Goal: Find specific page/section: Find specific page/section

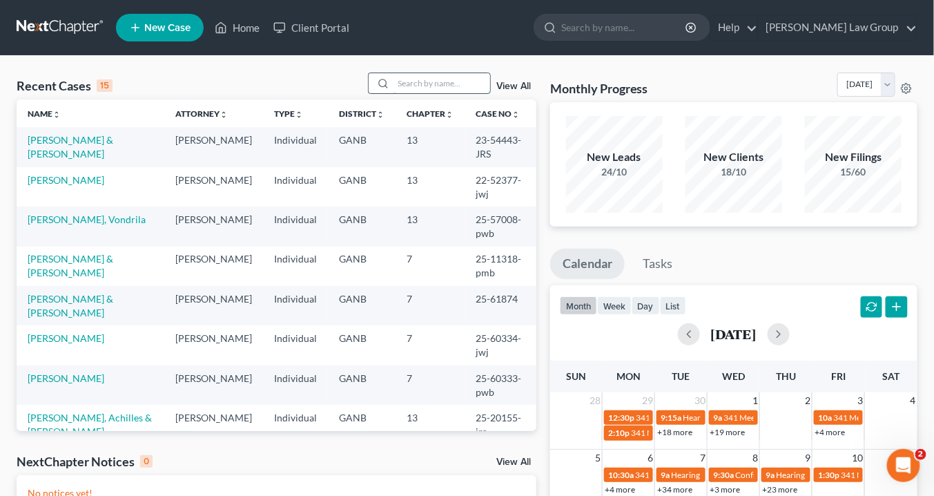
click at [404, 80] on input "search" at bounding box center [442, 83] width 97 height 20
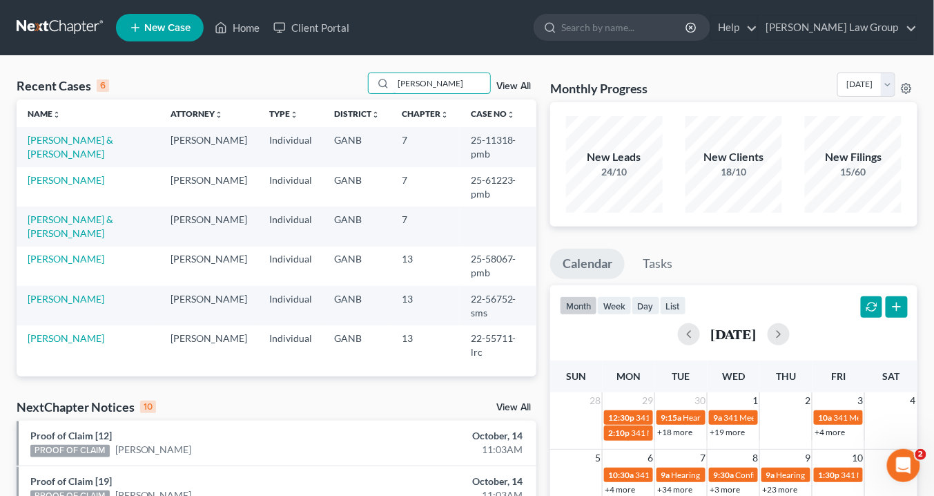
type input "[PERSON_NAME]"
click at [511, 86] on link "View All" at bounding box center [513, 86] width 35 height 10
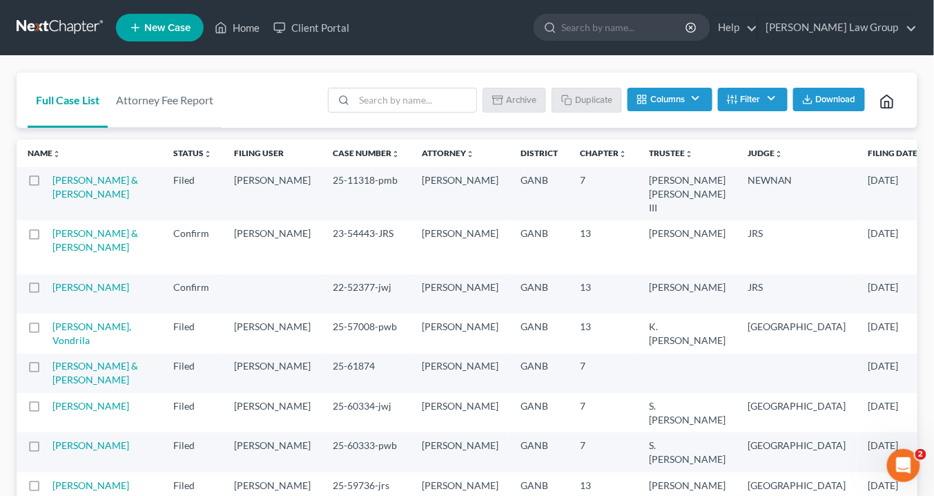
click at [740, 101] on button "Filter" at bounding box center [753, 99] width 70 height 23
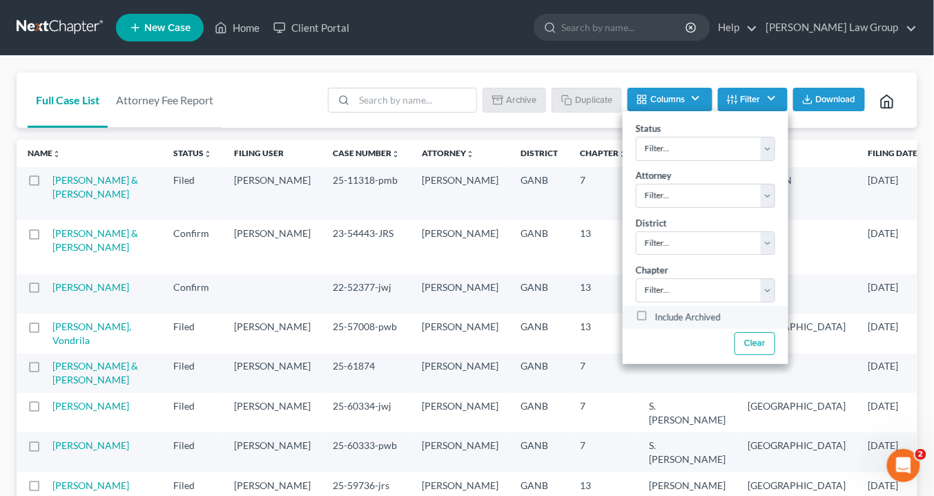
click at [655, 316] on label "Include Archived" at bounding box center [688, 317] width 66 height 17
click at [661, 316] on input "Include Archived" at bounding box center [665, 313] width 9 height 9
checkbox input "true"
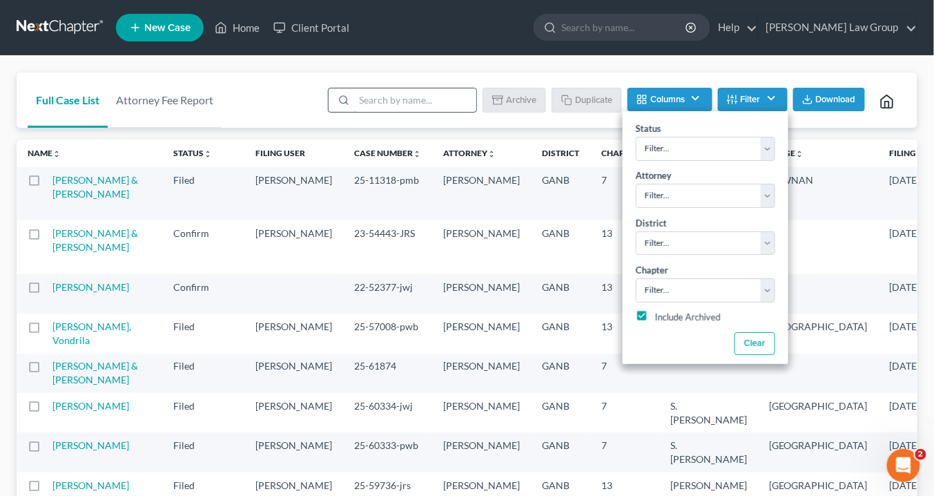
click at [378, 102] on input "search" at bounding box center [415, 99] width 122 height 23
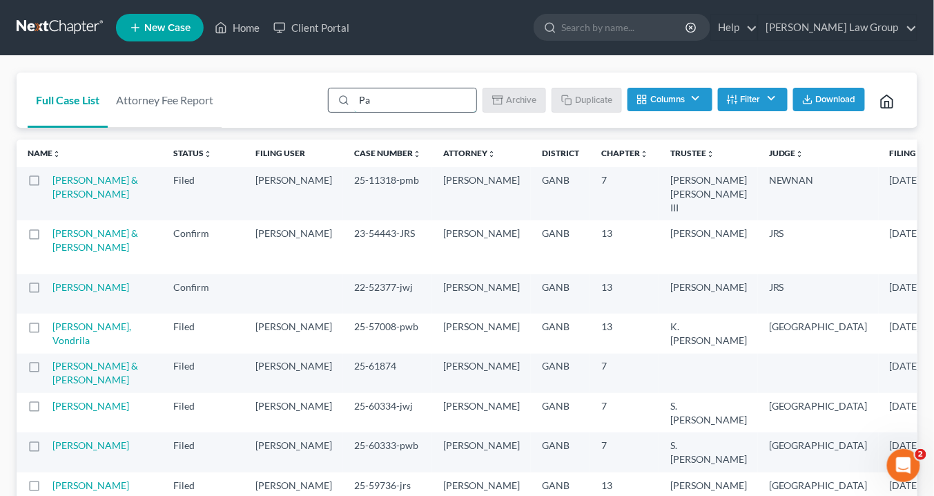
type input "P"
type input "[PERSON_NAME]"
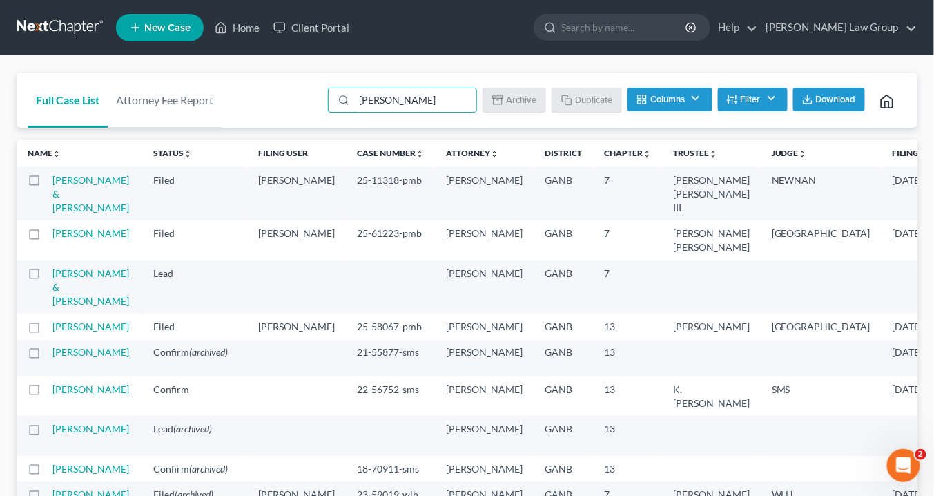
drag, startPoint x: 398, startPoint y: 103, endPoint x: 302, endPoint y: 95, distance: 96.3
click at [302, 95] on div "Full Case List Attorney Fee Report [PERSON_NAME] Download Archive Un-archive Du…" at bounding box center [467, 101] width 901 height 56
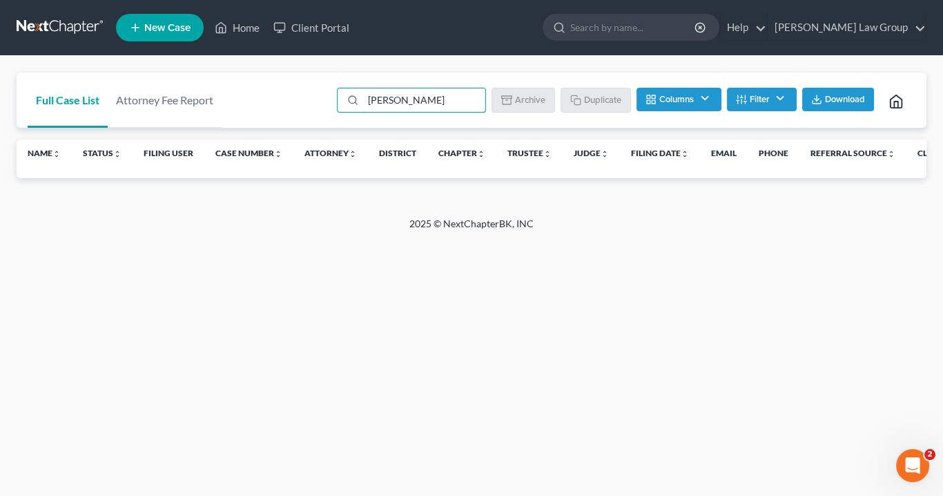
drag, startPoint x: 412, startPoint y: 97, endPoint x: 284, endPoint y: 110, distance: 128.5
click at [284, 110] on div "Full Case List Attorney Fee Report whigham Batch Download Archive Un-archive Du…" at bounding box center [472, 101] width 910 height 56
type input "wigham"
drag, startPoint x: 409, startPoint y: 100, endPoint x: 359, endPoint y: 104, distance: 50.5
click at [359, 104] on div "wigham" at bounding box center [411, 100] width 149 height 25
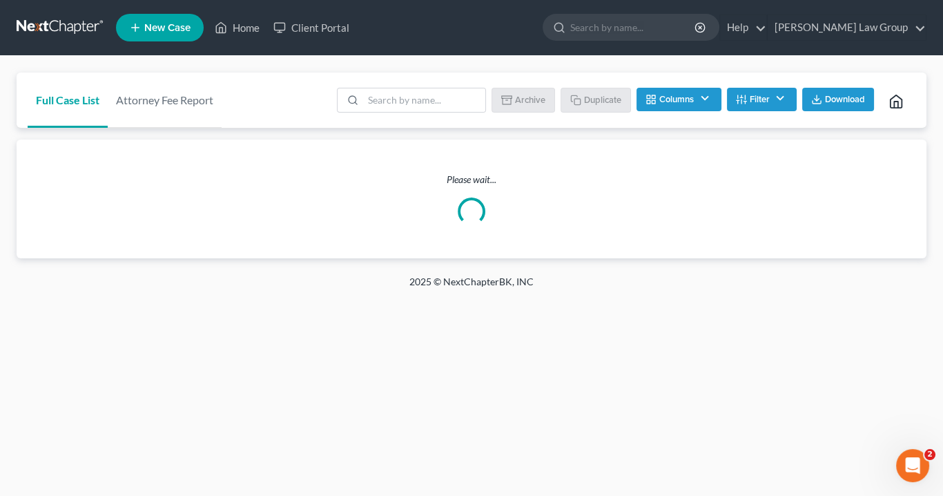
click at [755, 97] on button "Filter" at bounding box center [762, 99] width 70 height 23
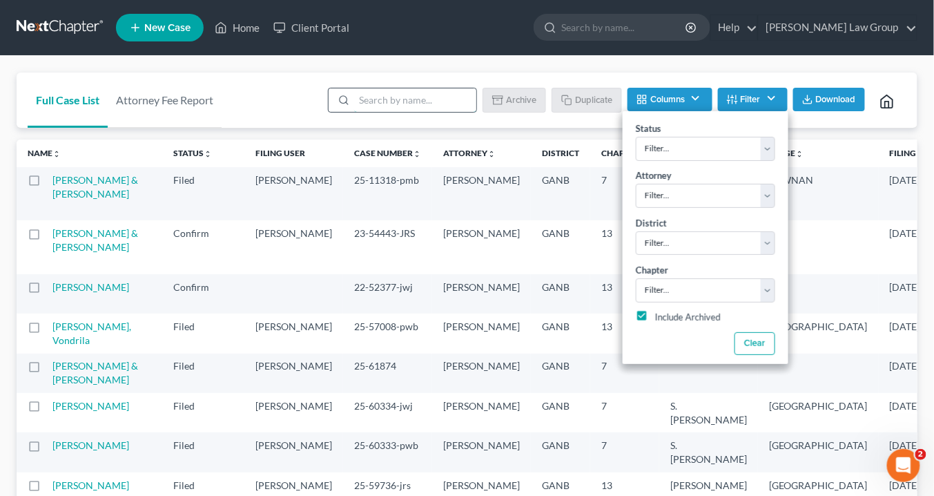
click at [369, 101] on input "search" at bounding box center [415, 99] width 122 height 23
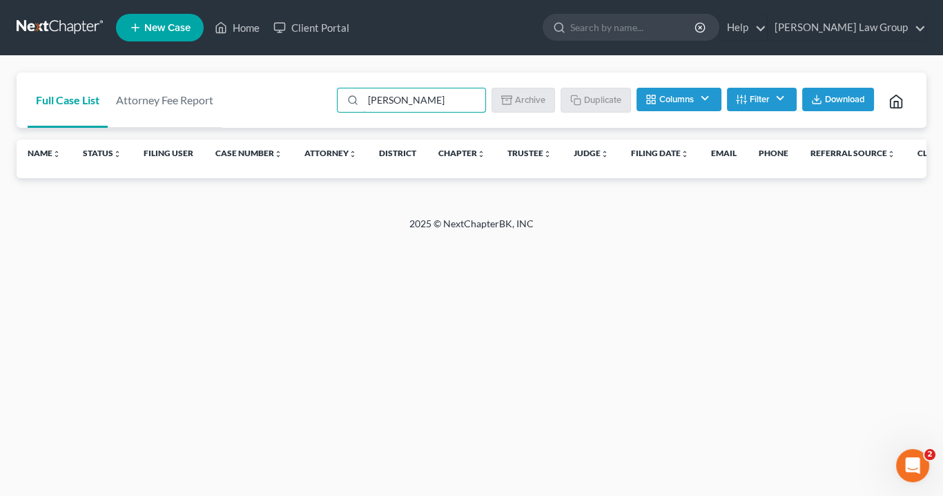
type input "whigham"
click at [782, 100] on button "Filter" at bounding box center [762, 99] width 70 height 23
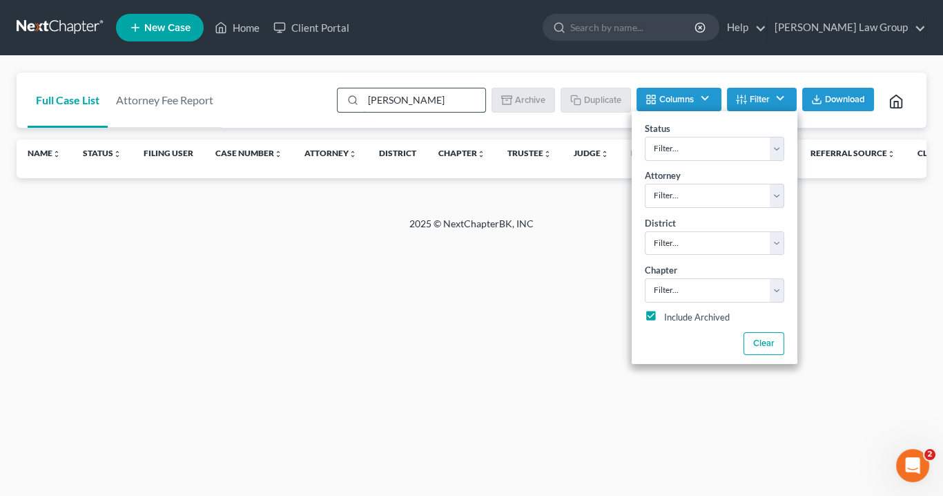
click at [439, 101] on input "whigham" at bounding box center [424, 99] width 122 height 23
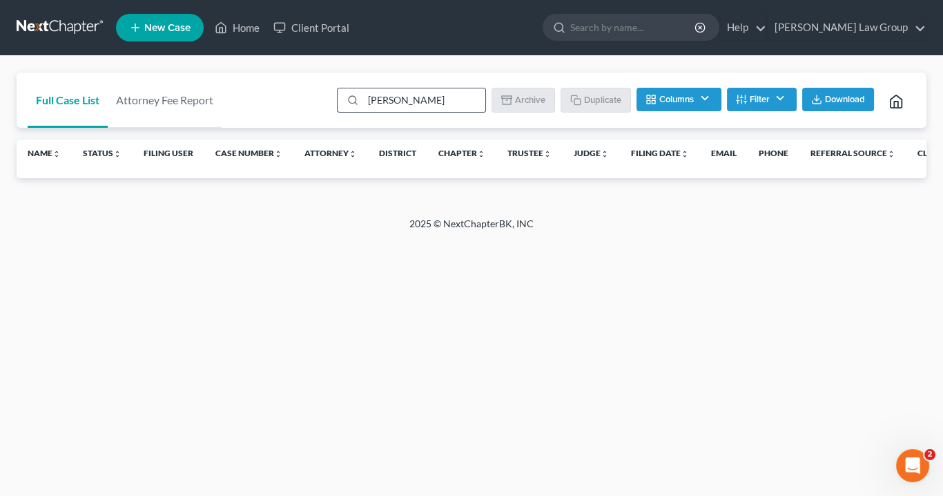
click at [350, 97] on circle at bounding box center [353, 100] width 8 height 8
click at [354, 97] on icon at bounding box center [352, 100] width 11 height 11
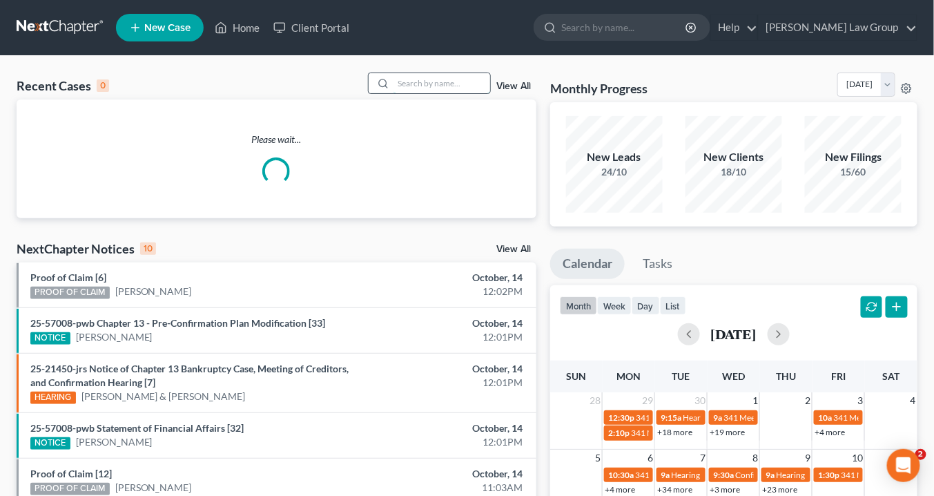
click at [398, 81] on input "search" at bounding box center [442, 83] width 97 height 20
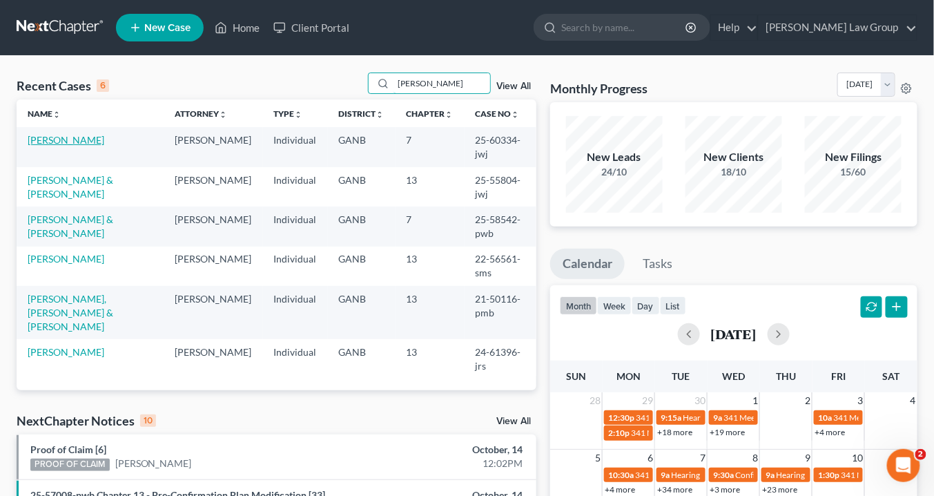
type input "[PERSON_NAME]"
click at [60, 137] on link "[PERSON_NAME]" at bounding box center [66, 140] width 77 height 12
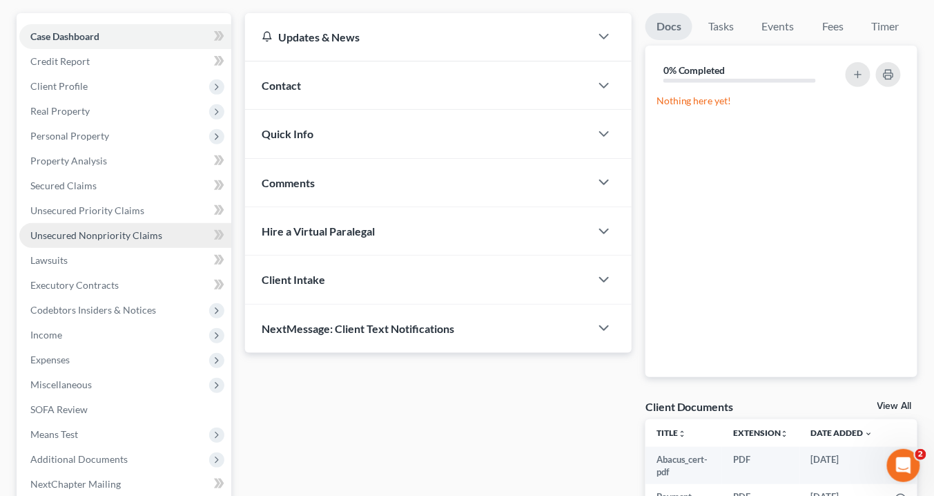
scroll to position [166, 0]
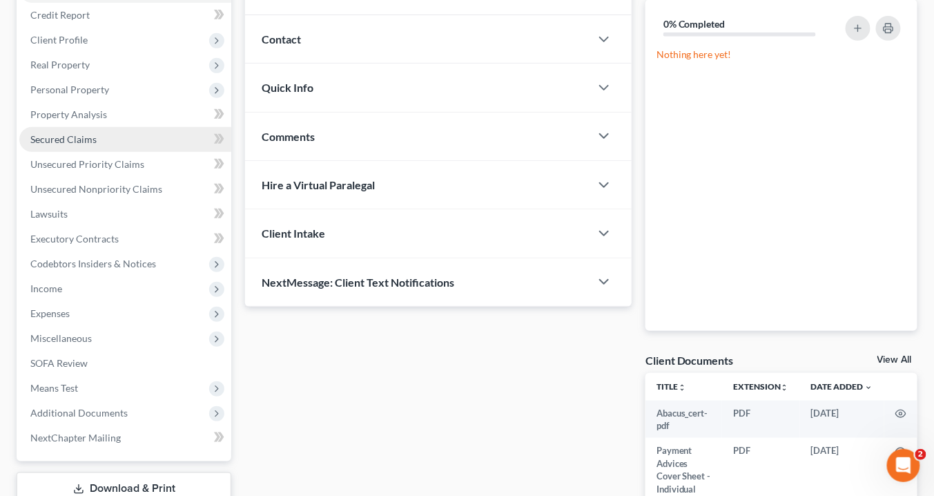
click at [62, 142] on span "Secured Claims" at bounding box center [63, 139] width 66 height 12
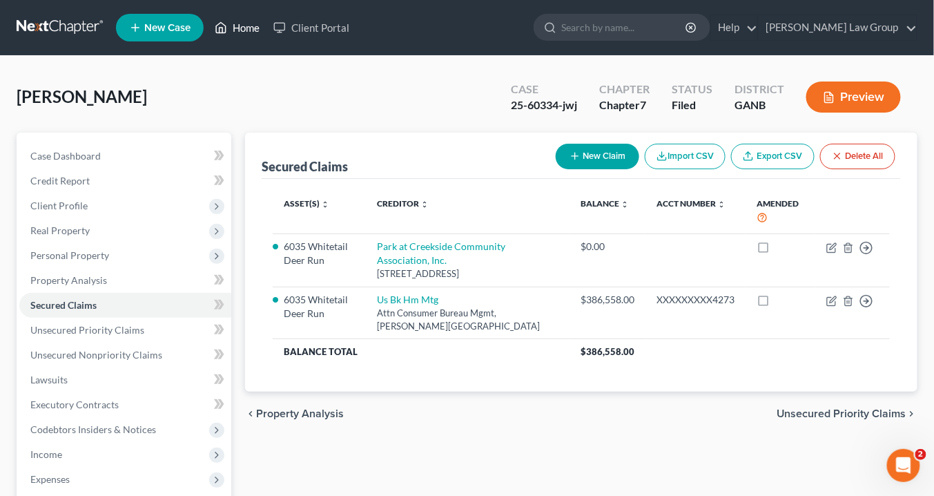
click at [249, 27] on link "Home" at bounding box center [237, 27] width 59 height 25
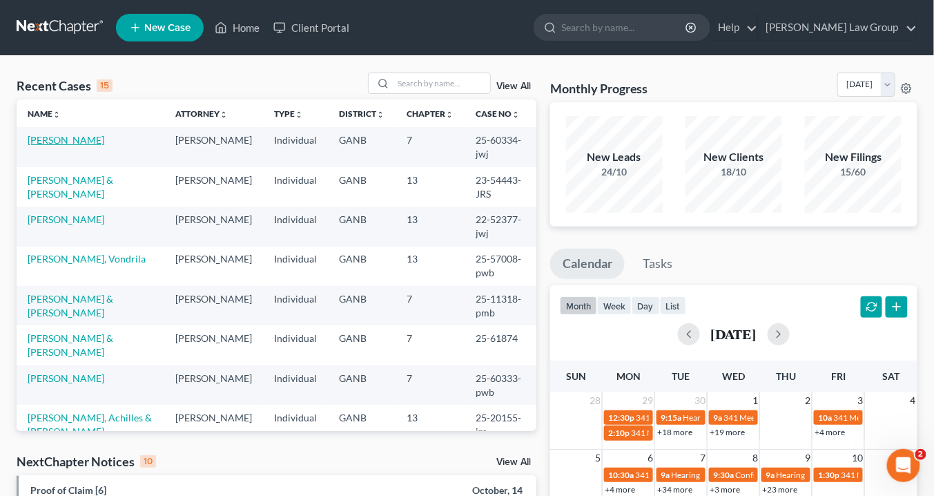
click at [90, 134] on link "[PERSON_NAME]" at bounding box center [66, 140] width 77 height 12
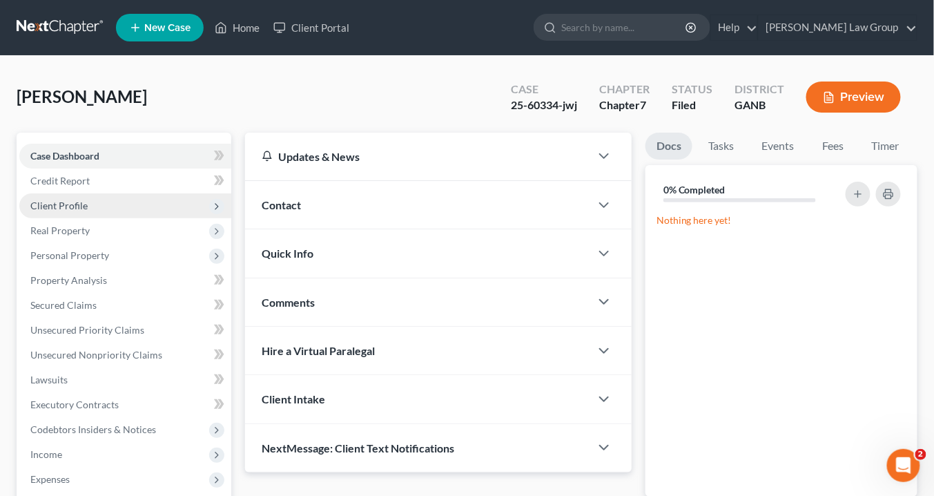
click at [67, 200] on span "Client Profile" at bounding box center [58, 206] width 57 height 12
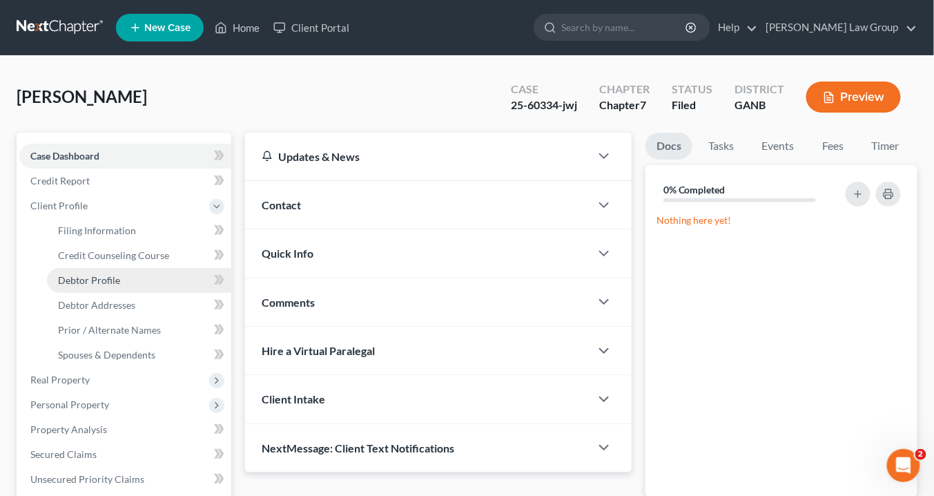
click at [100, 279] on span "Debtor Profile" at bounding box center [89, 280] width 62 height 12
select select "0"
select select "4"
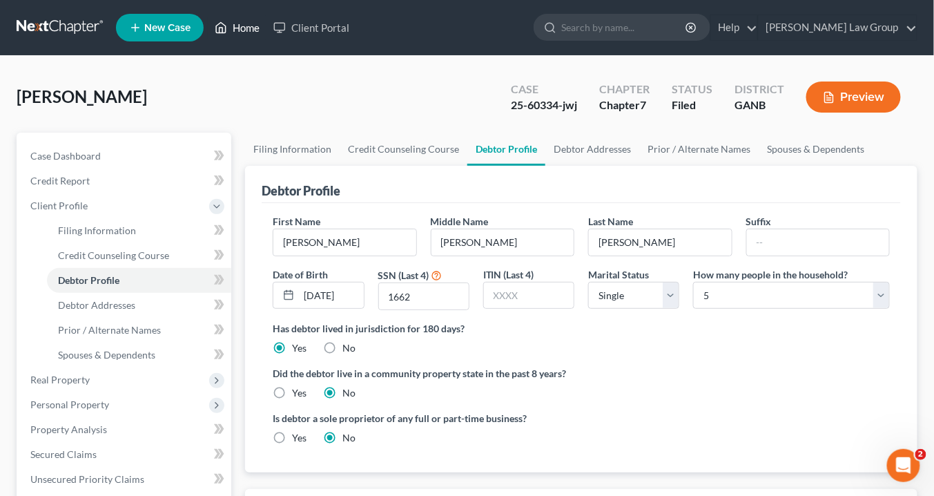
click at [249, 30] on link "Home" at bounding box center [237, 27] width 59 height 25
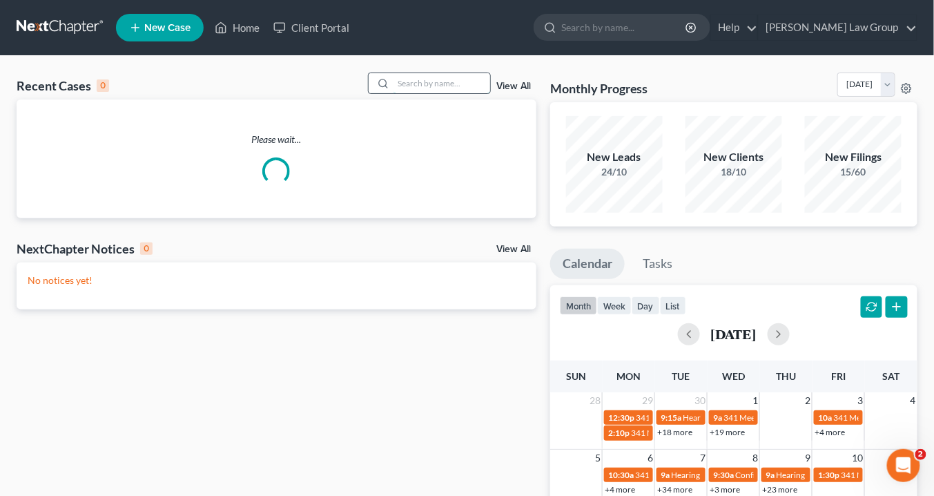
click at [418, 84] on input "search" at bounding box center [442, 83] width 97 height 20
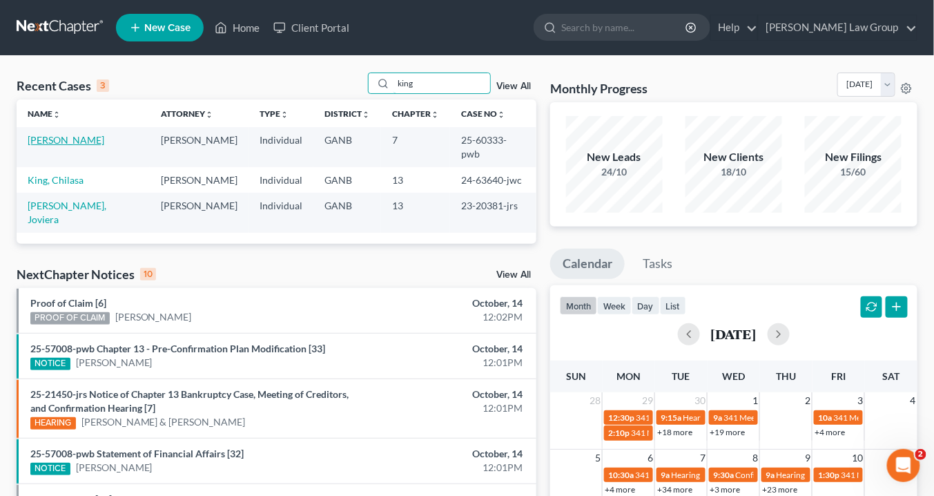
type input "king"
click at [69, 136] on link "[PERSON_NAME]" at bounding box center [66, 140] width 77 height 12
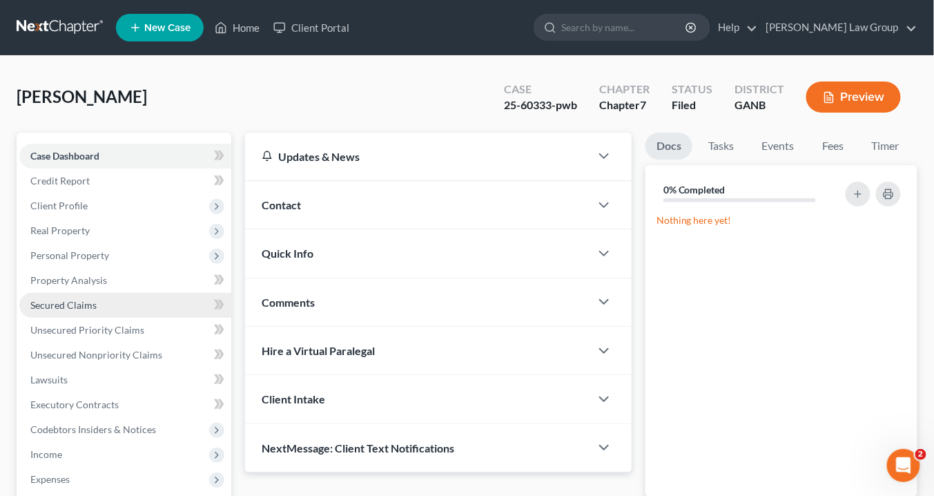
click at [83, 300] on span "Secured Claims" at bounding box center [63, 305] width 66 height 12
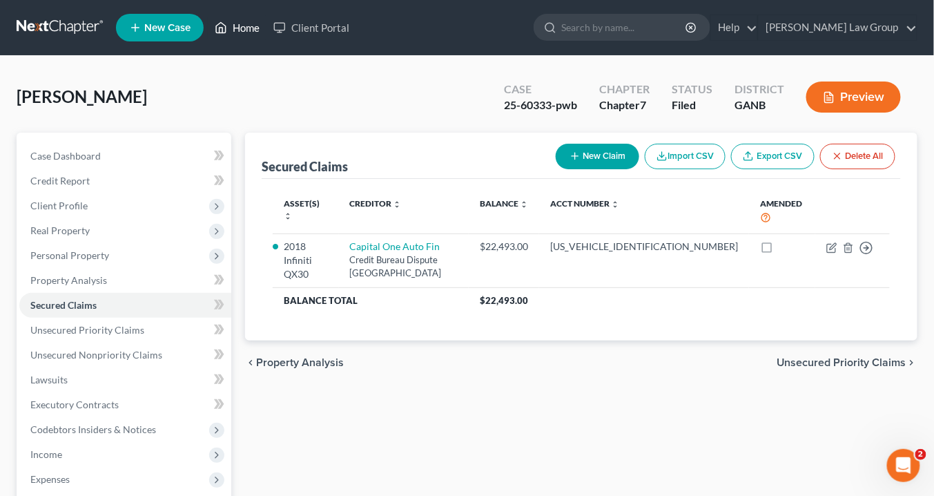
drag, startPoint x: 247, startPoint y: 28, endPoint x: 553, endPoint y: 75, distance: 310.2
click at [246, 28] on link "Home" at bounding box center [237, 27] width 59 height 25
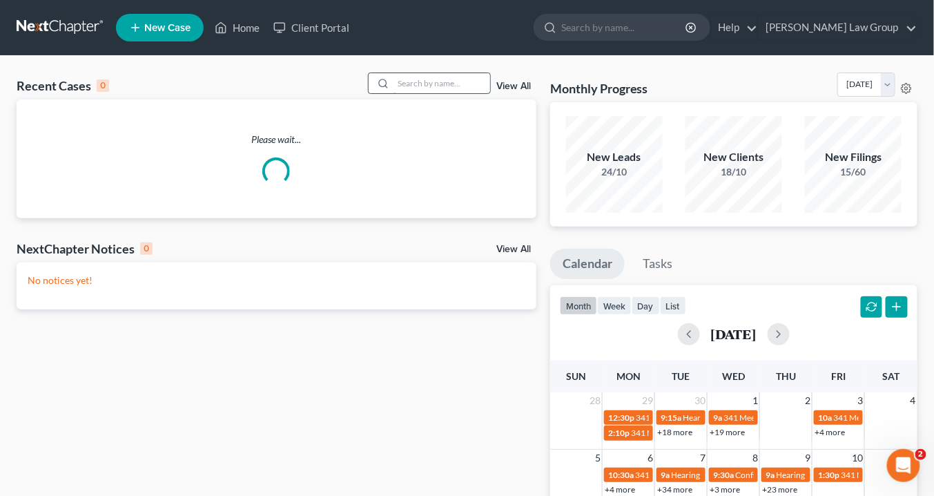
click at [445, 87] on input "search" at bounding box center [442, 83] width 97 height 20
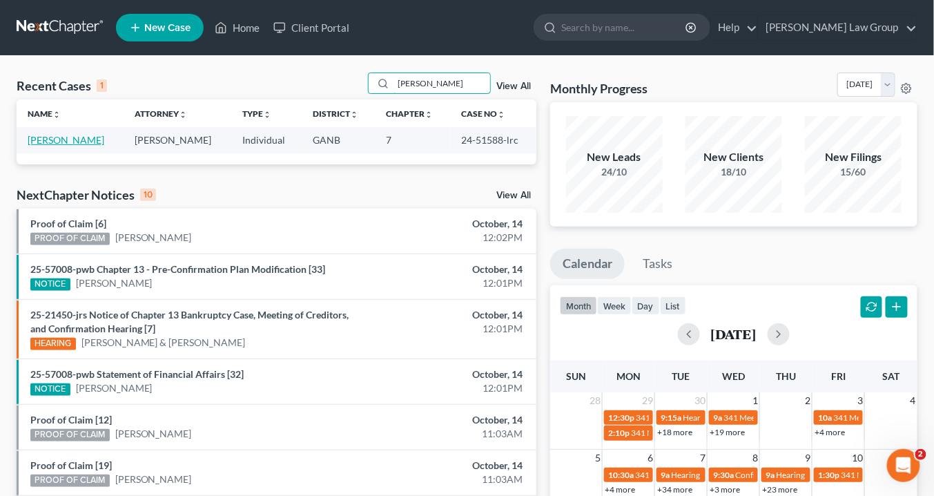
type input "[PERSON_NAME]"
click at [40, 140] on link "[PERSON_NAME]" at bounding box center [66, 140] width 77 height 12
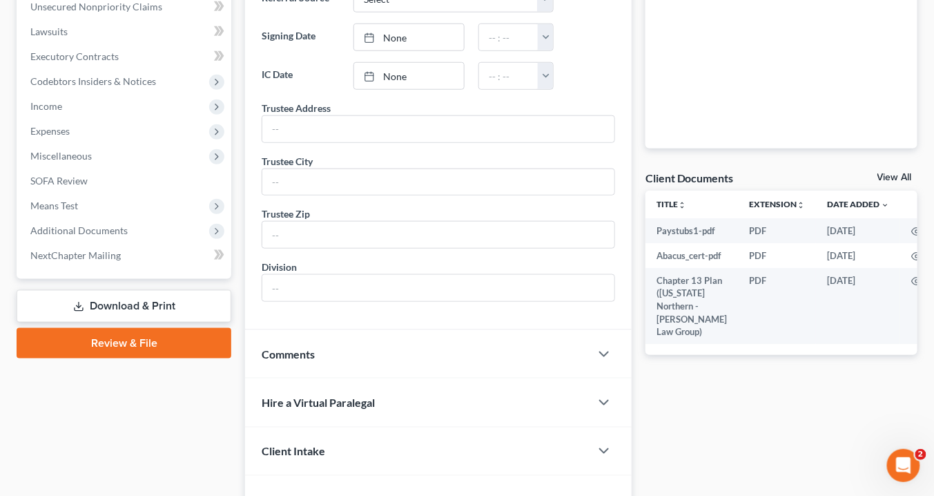
scroll to position [387, 0]
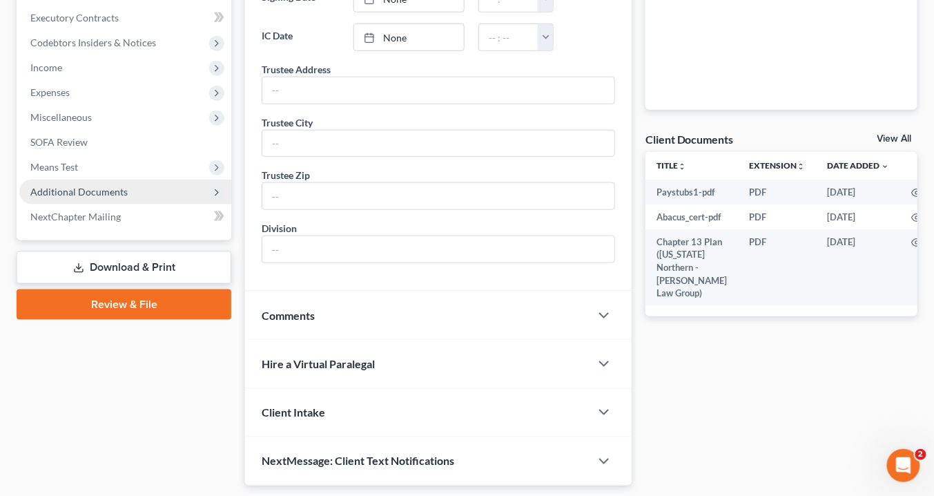
click at [99, 194] on span "Additional Documents" at bounding box center [78, 192] width 97 height 12
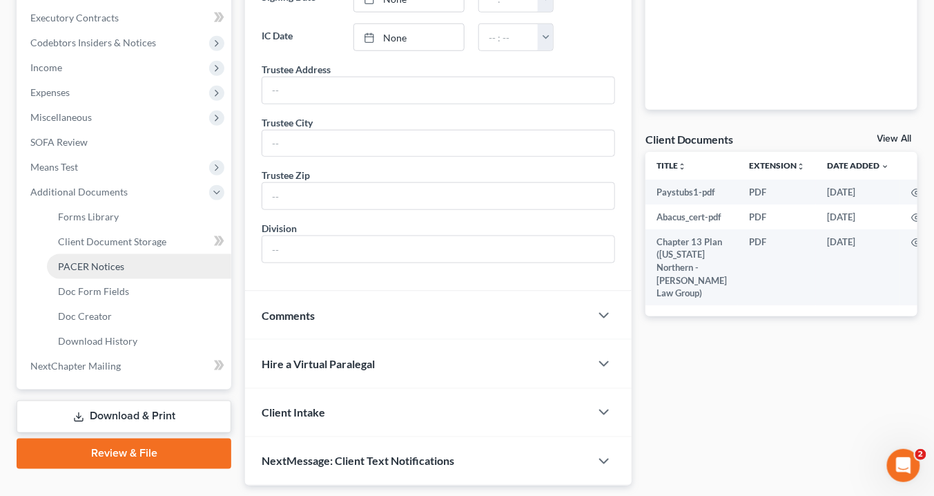
drag, startPoint x: 107, startPoint y: 268, endPoint x: 236, endPoint y: 257, distance: 129.6
click at [107, 268] on span "PACER Notices" at bounding box center [91, 266] width 66 height 12
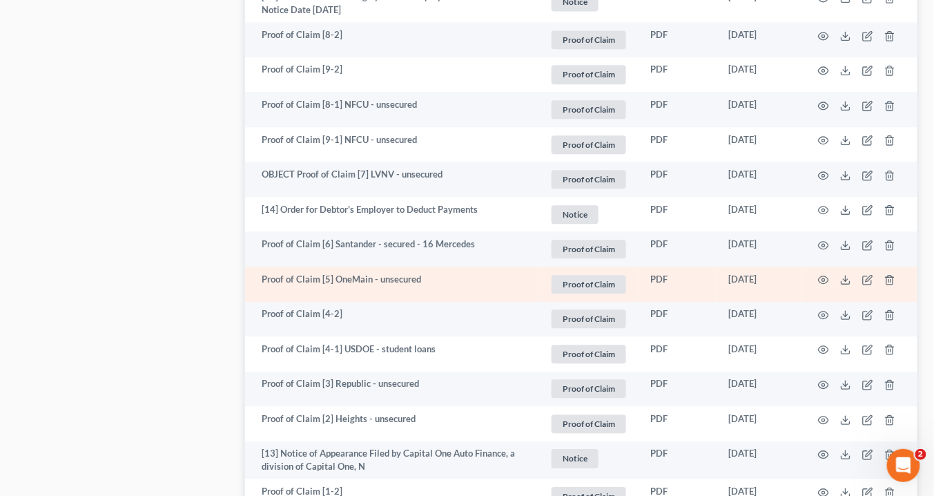
scroll to position [2692, 0]
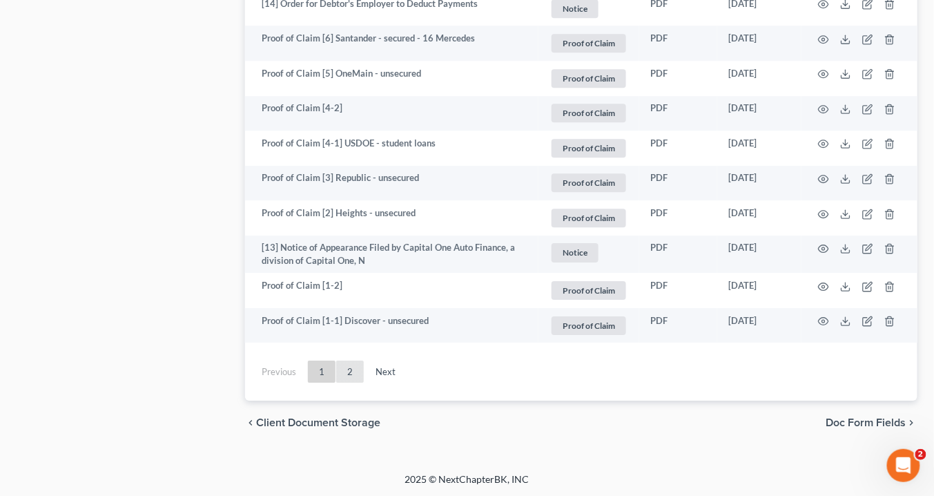
click at [354, 369] on link "2" at bounding box center [350, 371] width 28 height 22
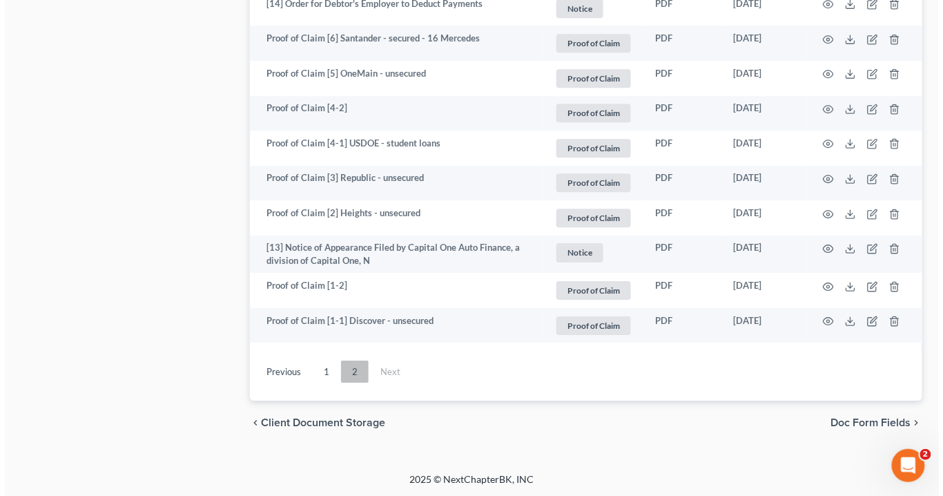
scroll to position [453, 0]
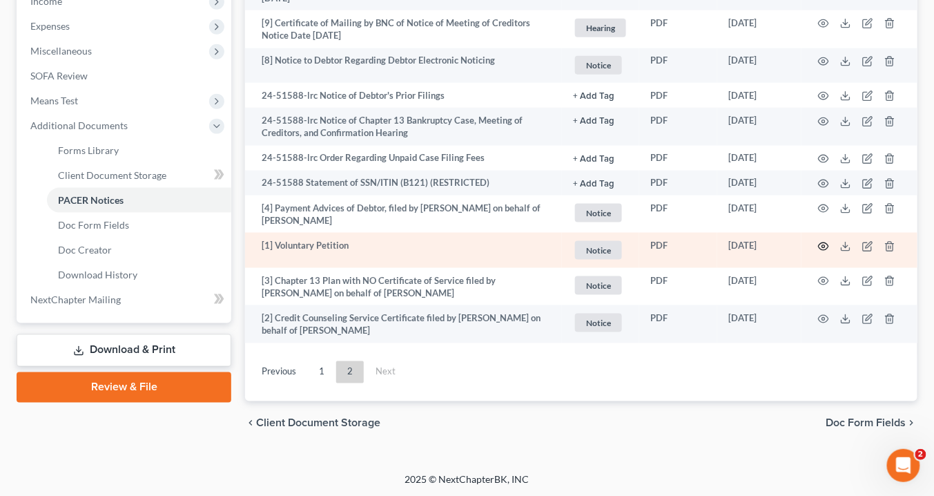
click at [824, 244] on icon "button" at bounding box center [823, 246] width 11 height 11
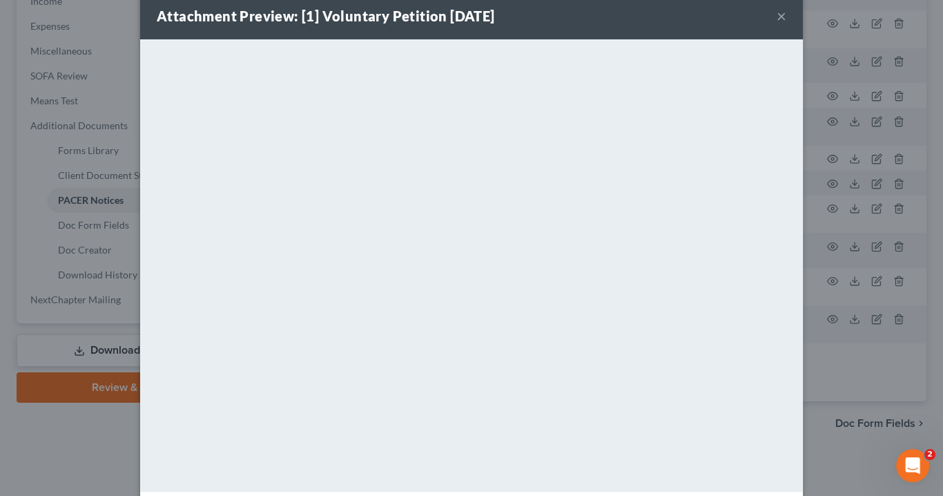
scroll to position [0, 0]
